Goal: Obtain resource: Download file/media

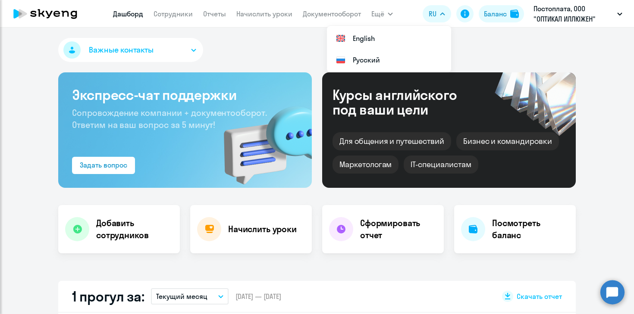
select select "30"
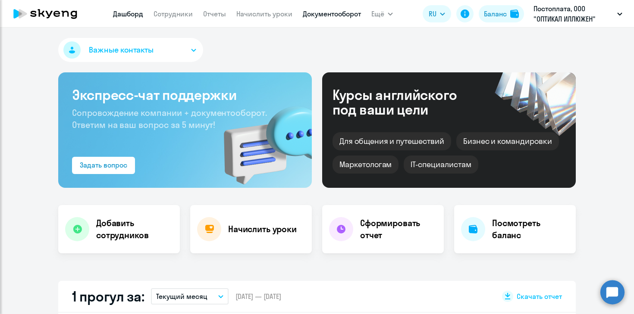
click at [327, 18] on link "Документооборот" at bounding box center [332, 13] width 58 height 9
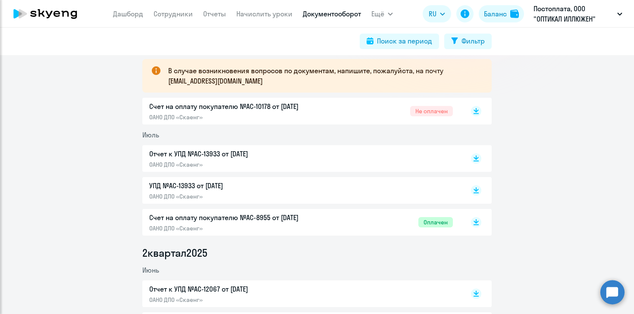
scroll to position [160, 0]
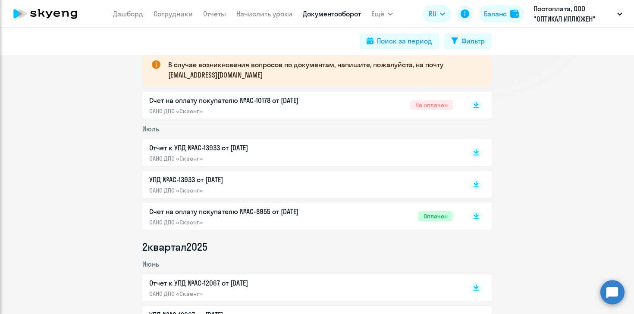
click at [206, 107] on p "ОАНО ДПО «Скаенг»" at bounding box center [239, 111] width 181 height 8
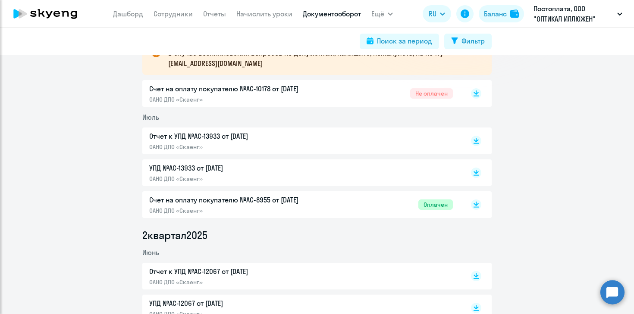
click at [254, 138] on p "Отчет к УПД №AC-13933 от [DATE]" at bounding box center [239, 136] width 181 height 10
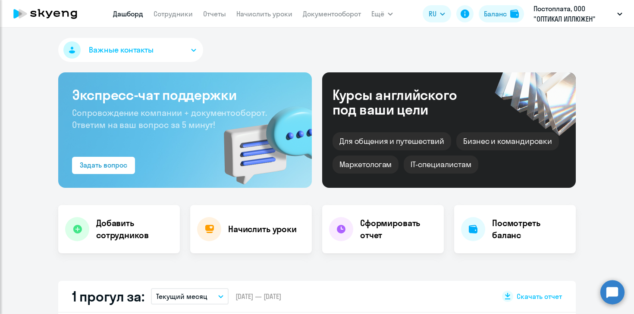
select select "30"
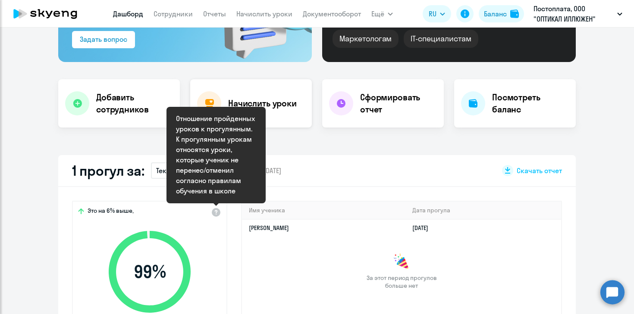
scroll to position [132, 0]
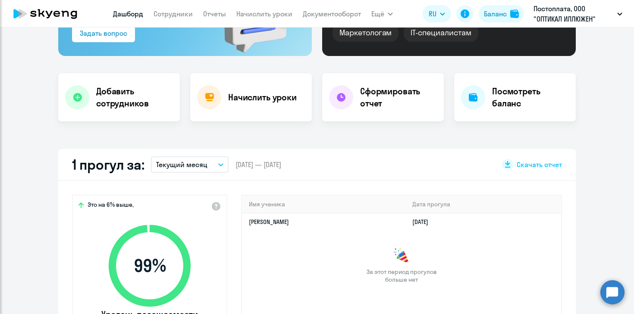
click at [168, 166] on p "Текущий месяц" at bounding box center [181, 165] width 51 height 10
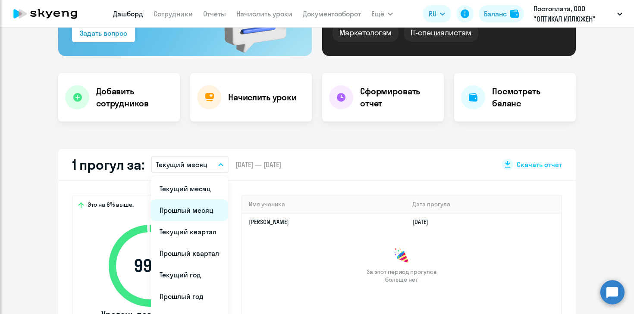
click at [188, 213] on li "Прошлый месяц" at bounding box center [189, 211] width 77 height 22
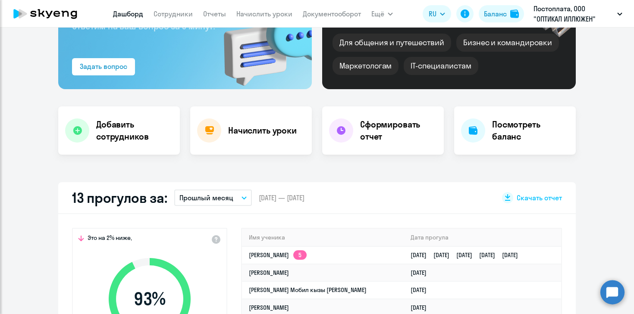
scroll to position [0, 0]
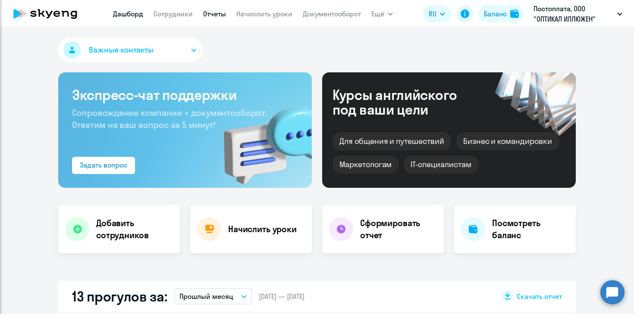
click at [213, 15] on link "Отчеты" at bounding box center [214, 13] width 23 height 9
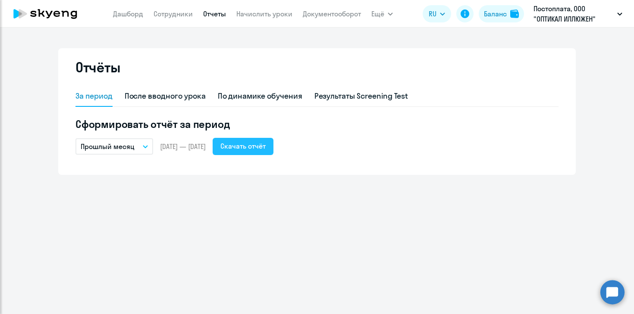
click at [264, 147] on div "Скачать отчёт" at bounding box center [242, 146] width 45 height 10
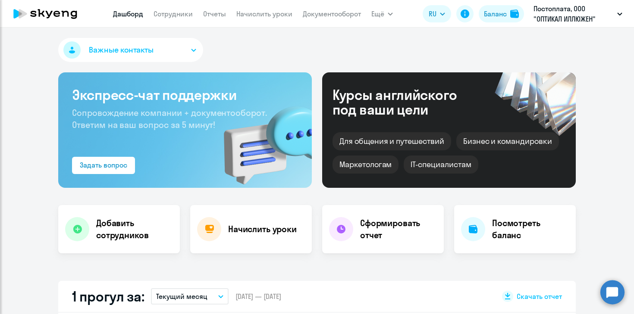
select select "30"
click at [221, 22] on app-header "[PERSON_NAME] Отчеты Начислить уроки Документооборот Ещё Дашборд Сотрудники Отч…" at bounding box center [317, 14] width 634 height 28
click at [220, 16] on link "Отчеты" at bounding box center [214, 13] width 23 height 9
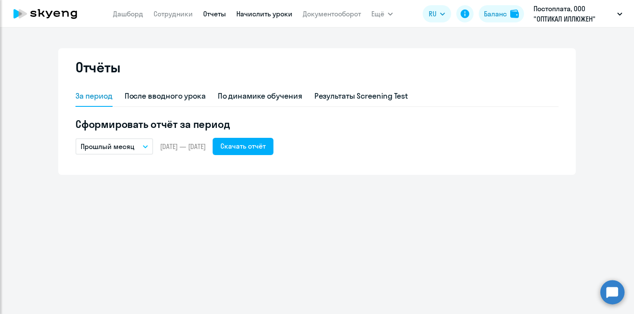
click at [260, 16] on link "Начислить уроки" at bounding box center [264, 13] width 56 height 9
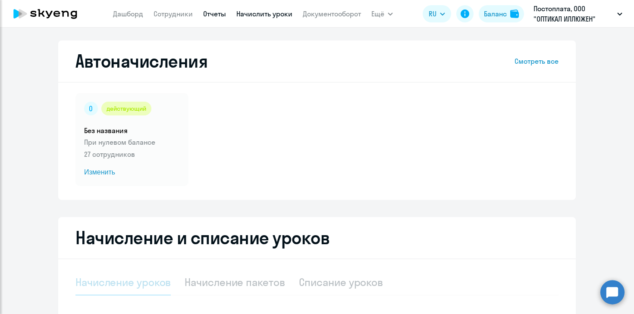
select select "10"
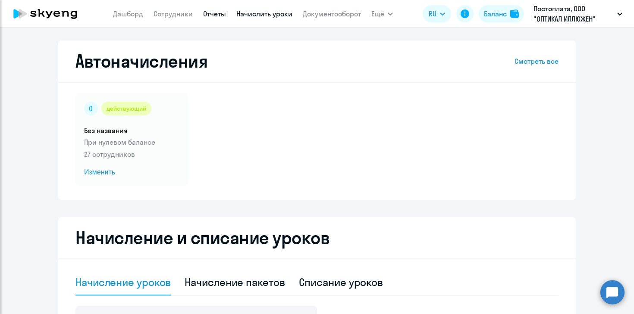
click at [223, 13] on link "Отчеты" at bounding box center [214, 13] width 23 height 9
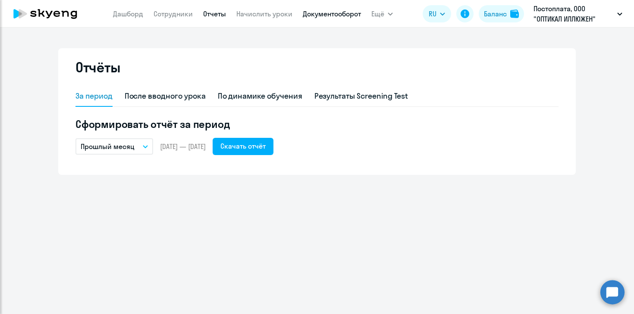
click at [325, 17] on link "Документооборот" at bounding box center [332, 13] width 58 height 9
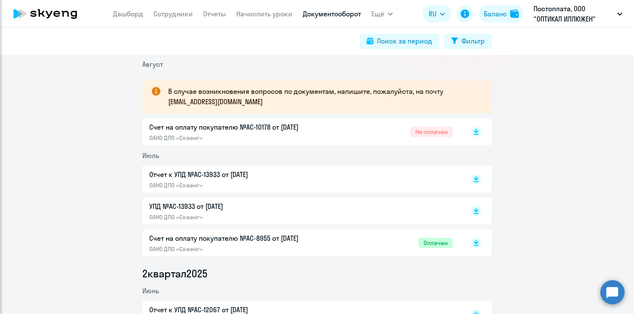
scroll to position [139, 0]
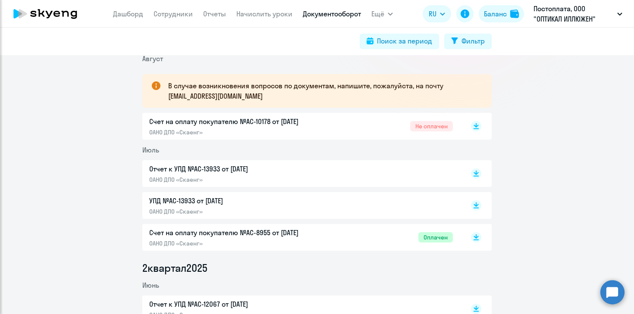
click at [278, 175] on div "Отчет к УПД №AC-13933 от [DATE] ОАНО ДПО «Скаенг»" at bounding box center [239, 174] width 181 height 20
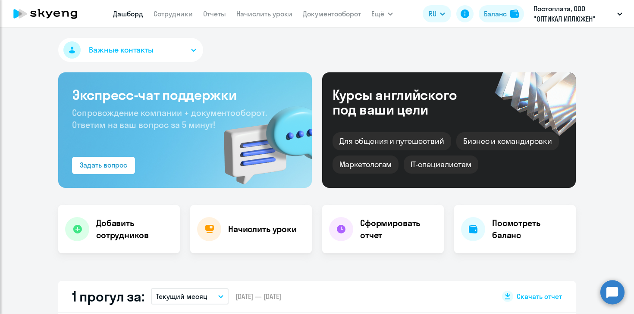
select select "30"
